Goal: Unclear: Unclear

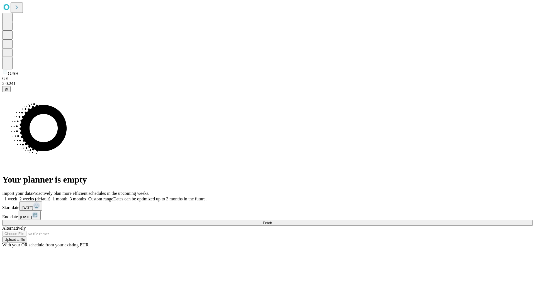
click at [272, 221] on span "Fetch" at bounding box center [267, 223] width 9 height 4
